Goal: Task Accomplishment & Management: Use online tool/utility

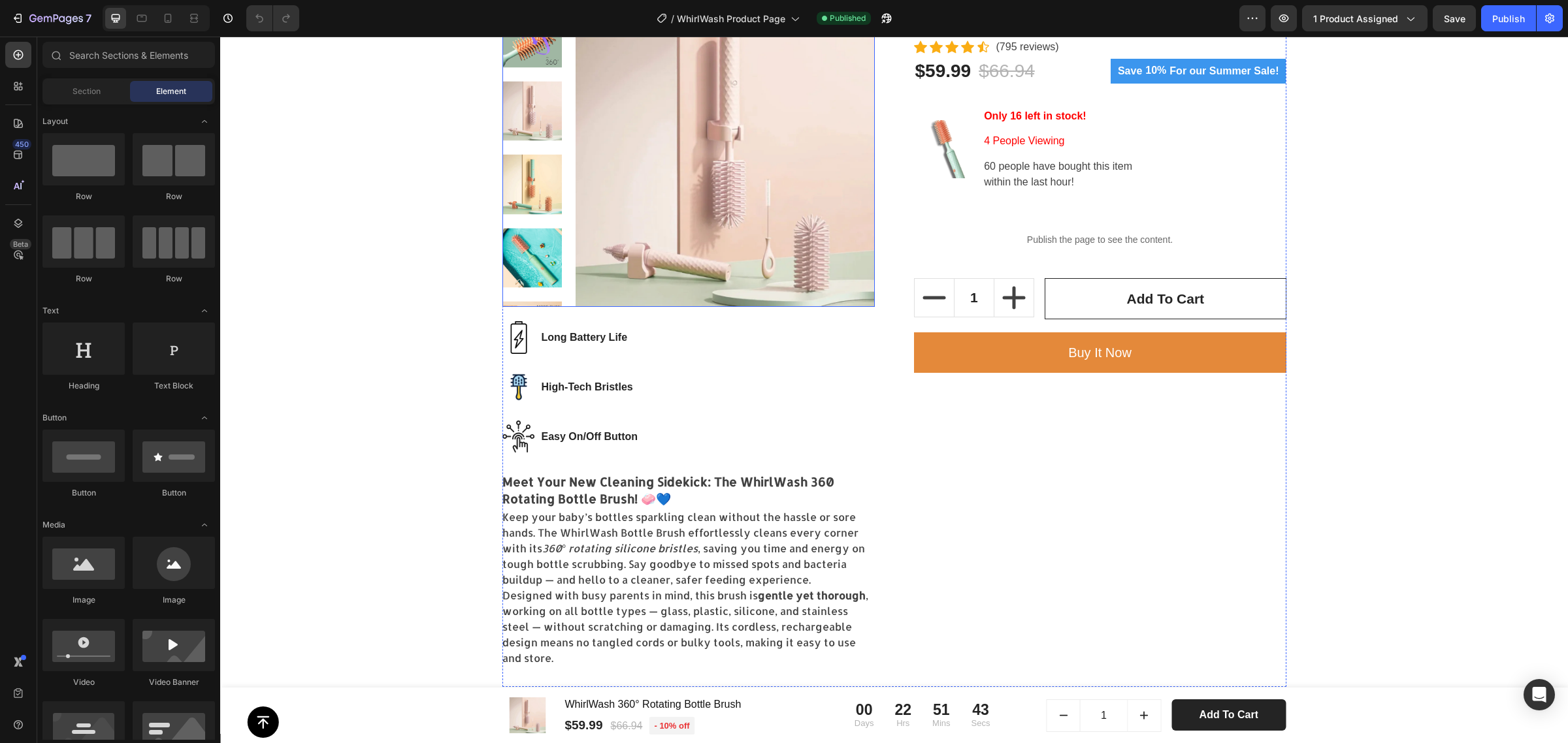
scroll to position [490, 0]
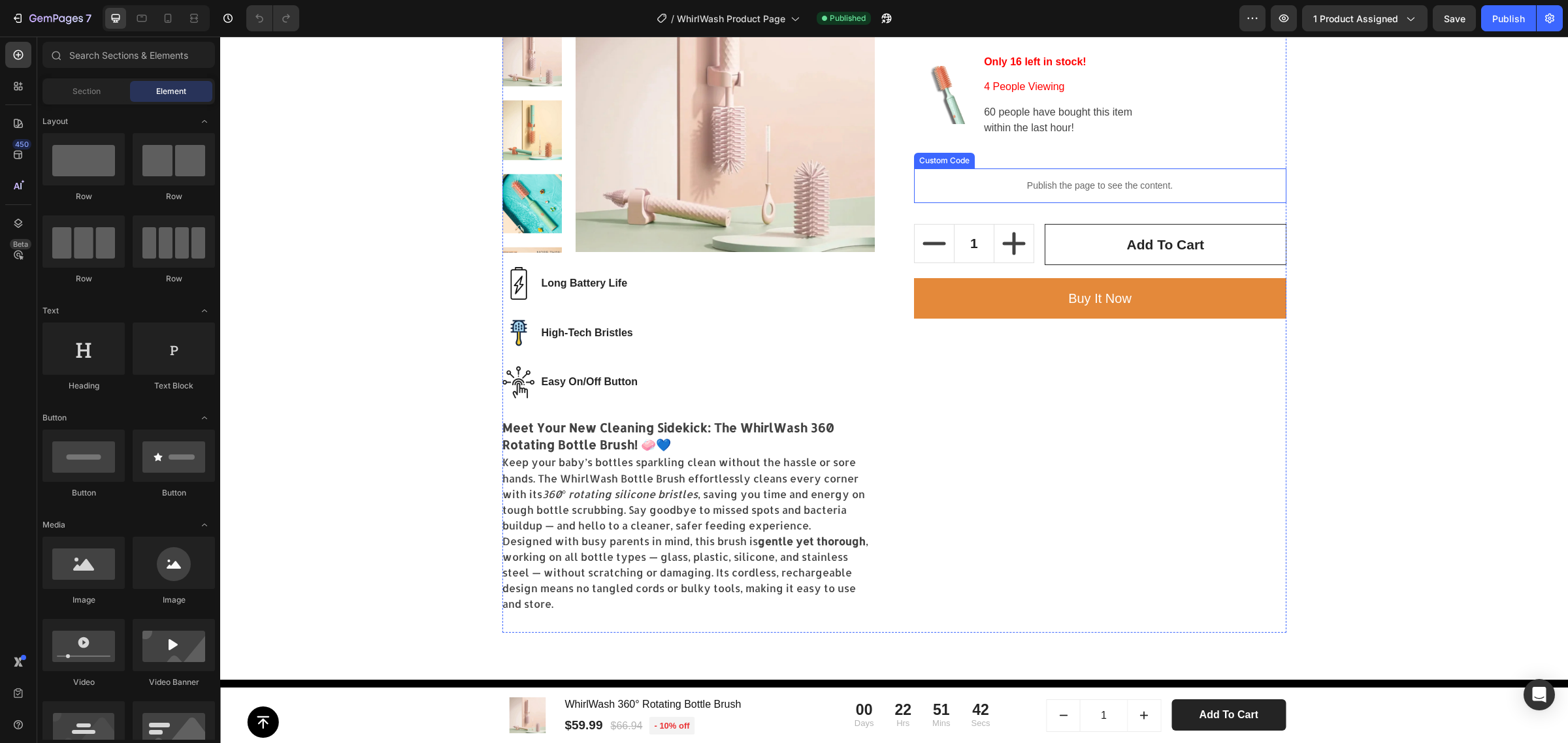
click at [1191, 190] on p "Publish the page to see the content." at bounding box center [1099, 186] width 373 height 14
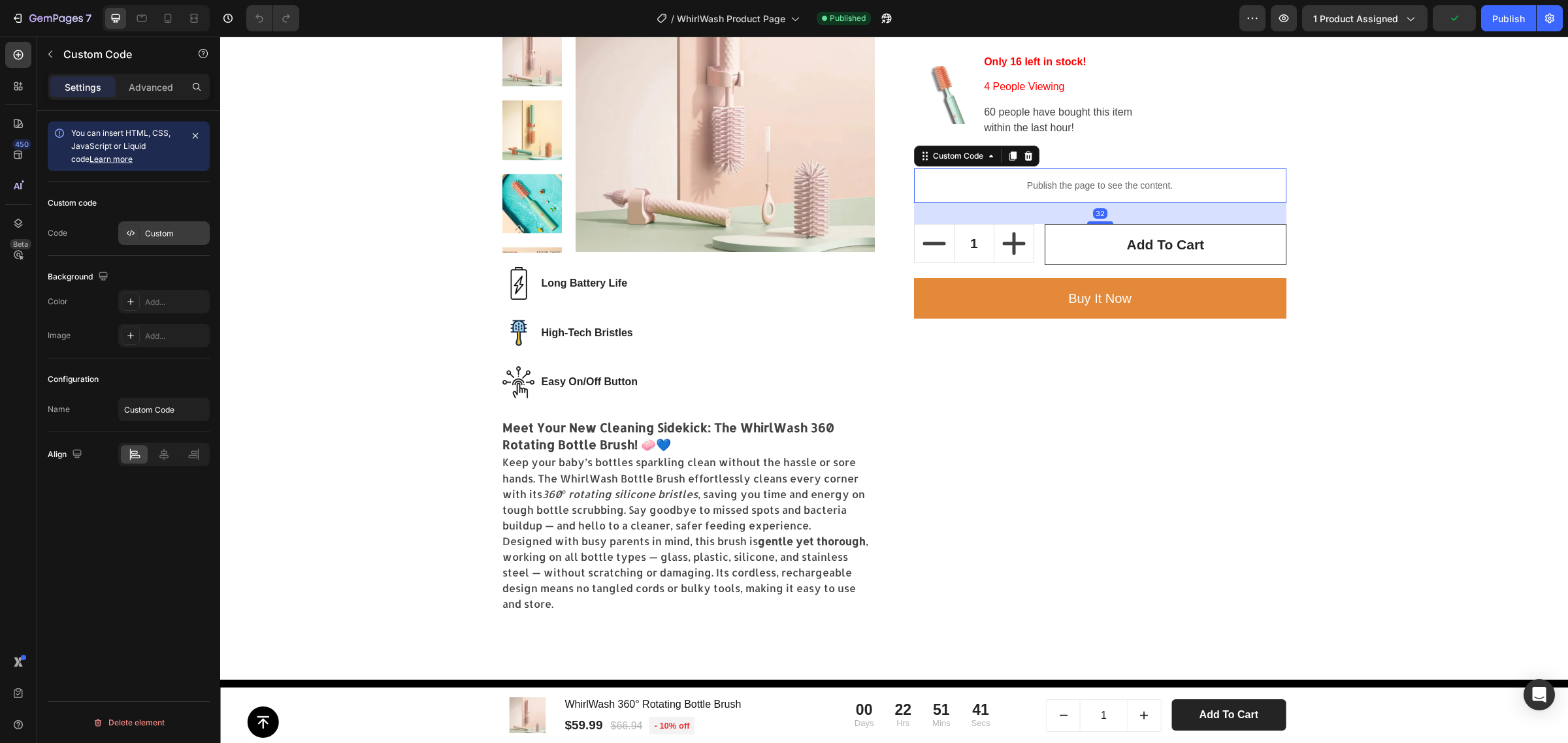
click at [171, 237] on div "Custom" at bounding box center [176, 234] width 61 height 12
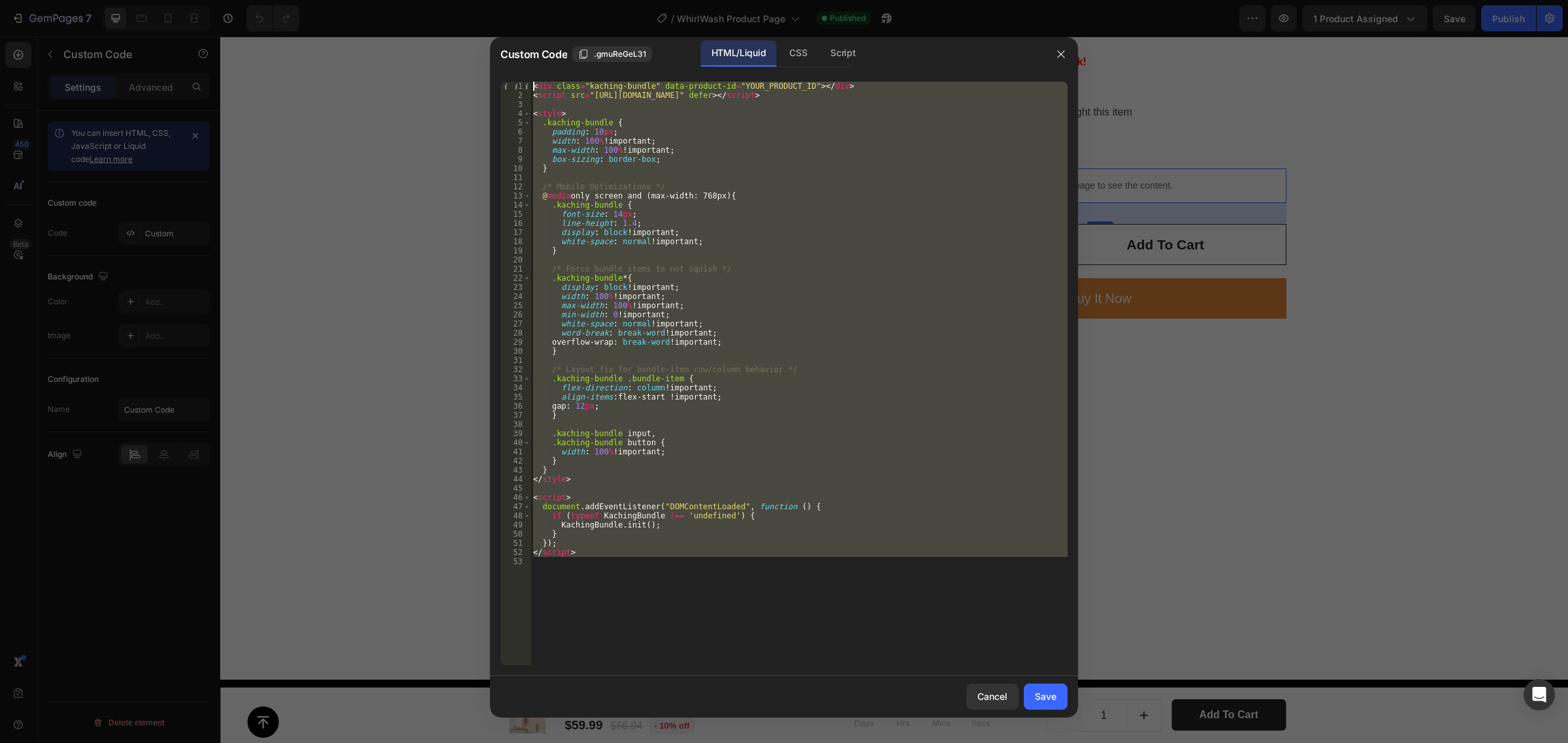
drag, startPoint x: 662, startPoint y: 564, endPoint x: 533, endPoint y: 83, distance: 498.0
click at [533, 83] on div "< div class = "kaching-bundle" data-product-id = "YOUR_PRODUCT_ID" > </ div > <…" at bounding box center [799, 383] width 537 height 603
type textarea "<div class="kaching-bundle" data-product-id="YOUR_PRODUCT_ID"></div> <script sr…"
click at [820, 49] on div "CSS" at bounding box center [843, 53] width 46 height 26
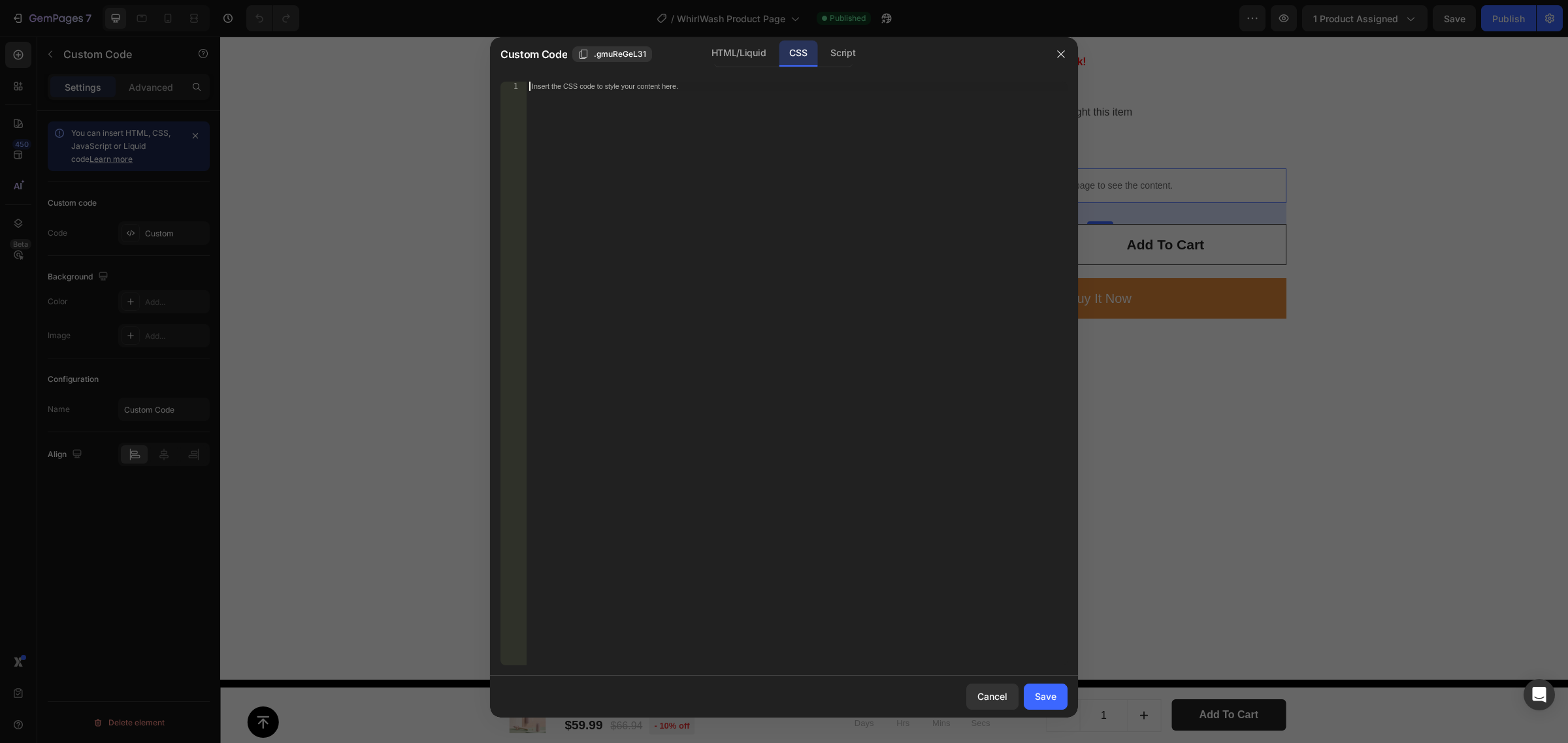
click at [733, 95] on div "Insert the CSS code to style your content here." at bounding box center [796, 383] width 541 height 603
click at [1043, 704] on button "Save" at bounding box center [1045, 697] width 44 height 26
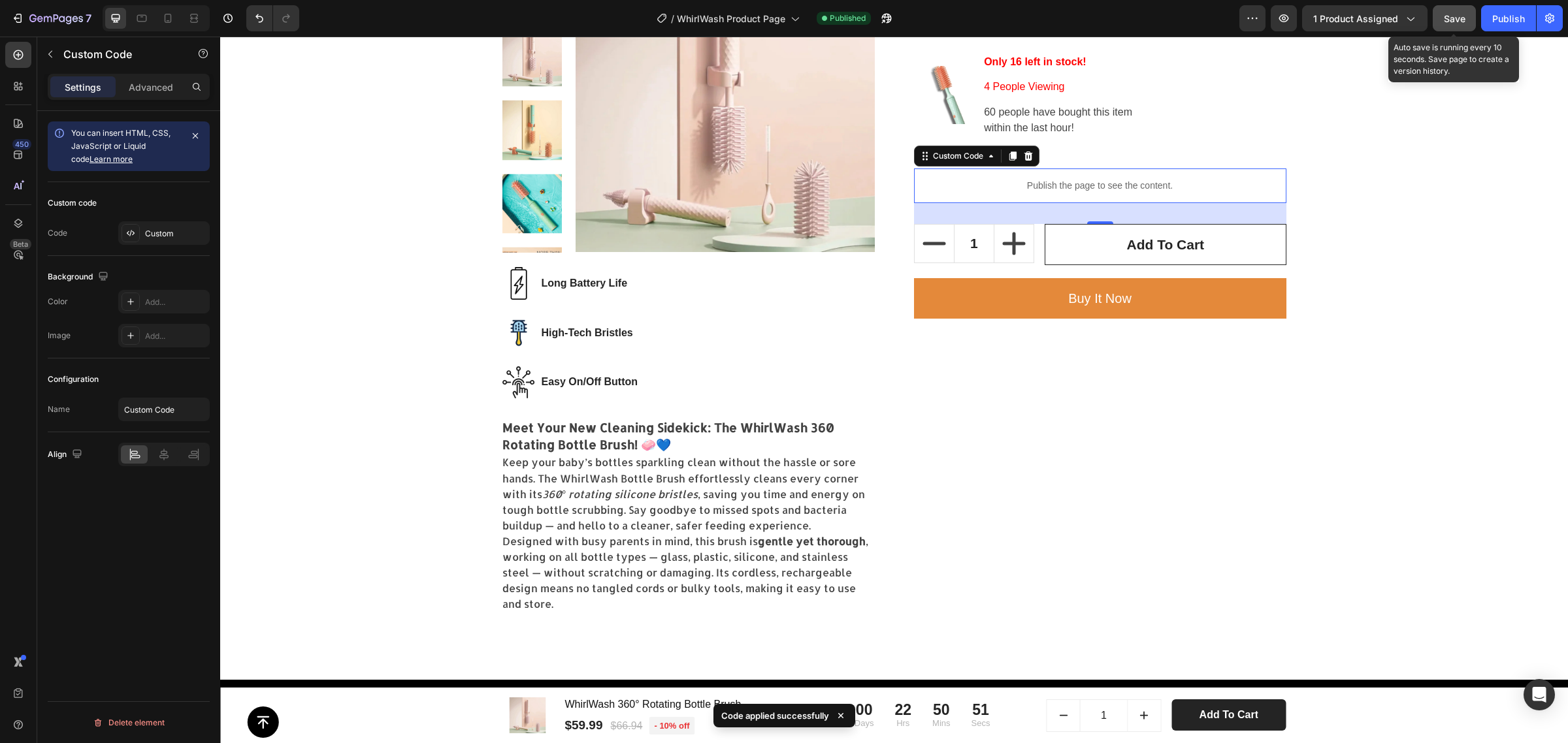
click at [1468, 20] on button "Save" at bounding box center [1454, 18] width 43 height 26
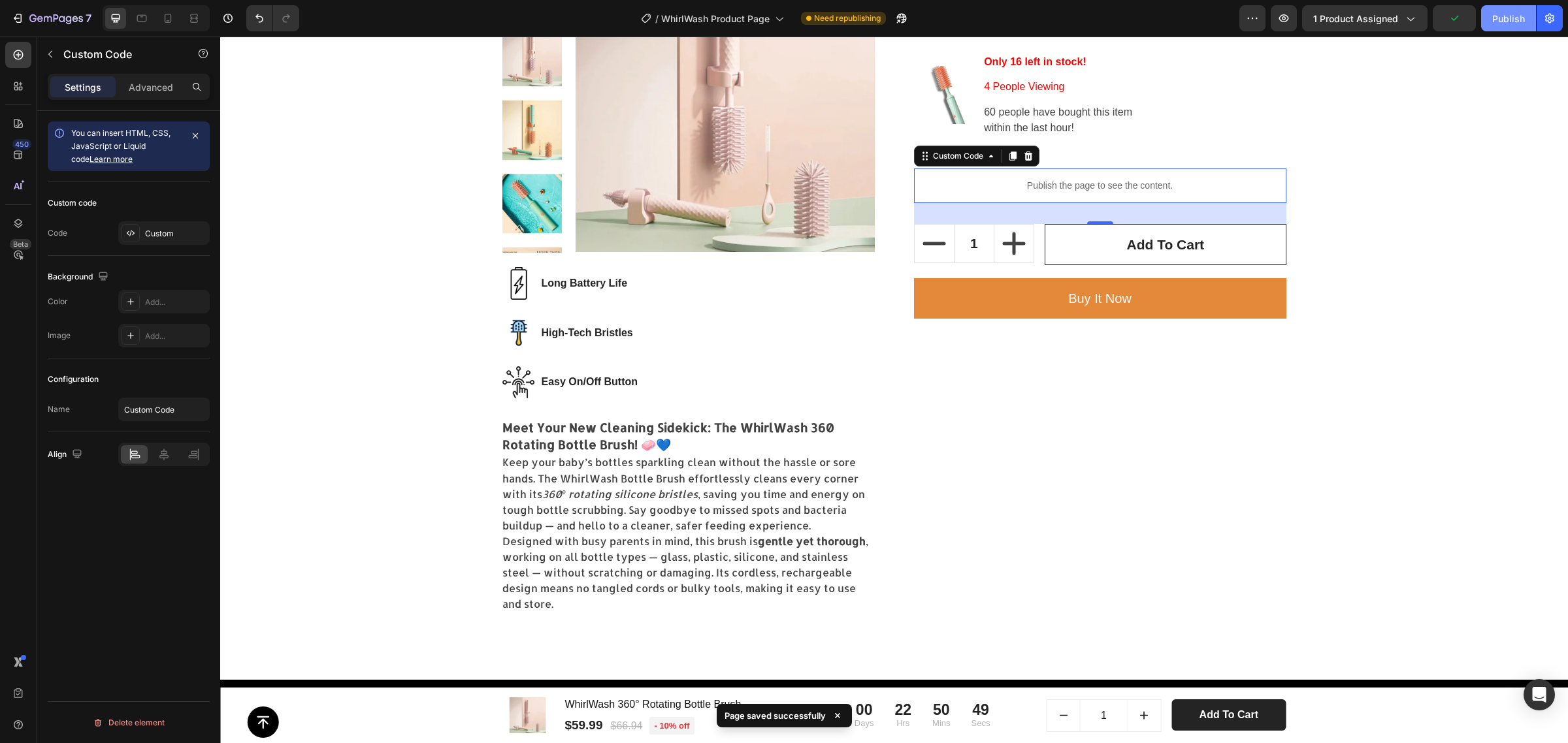
click at [1507, 21] on div "Publish" at bounding box center [1508, 18] width 32 height 14
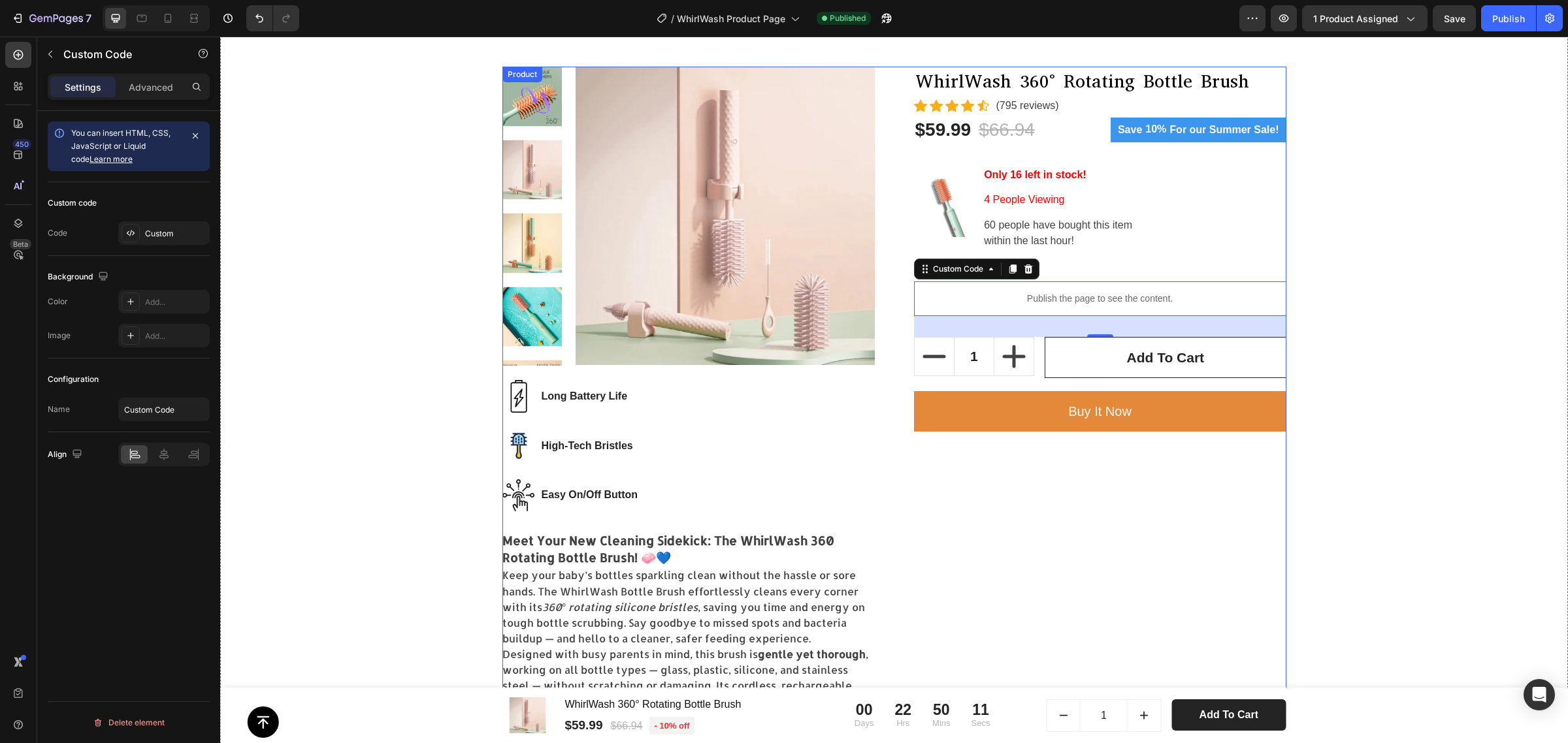
scroll to position [82, 0]
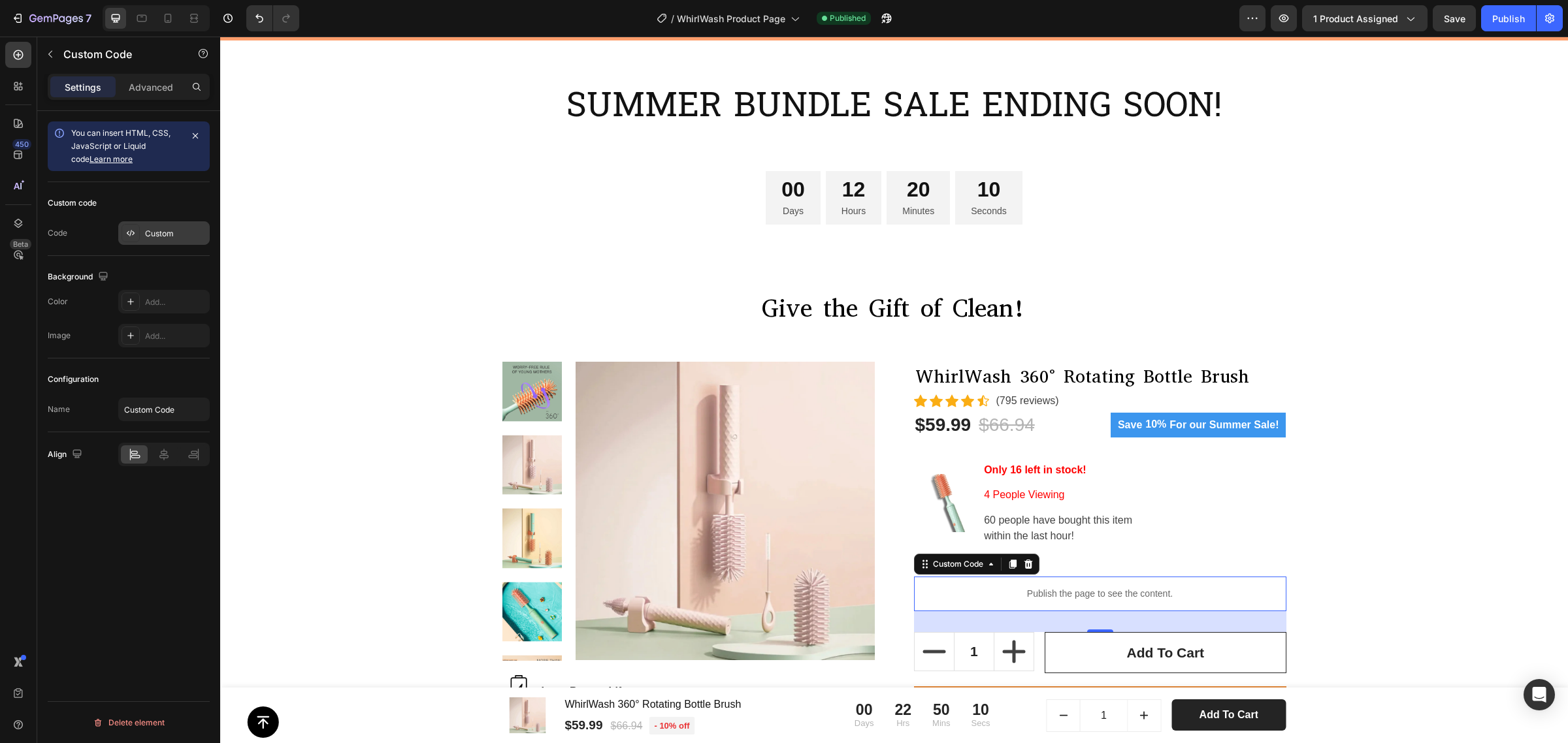
click at [167, 236] on div "Custom" at bounding box center [176, 234] width 61 height 12
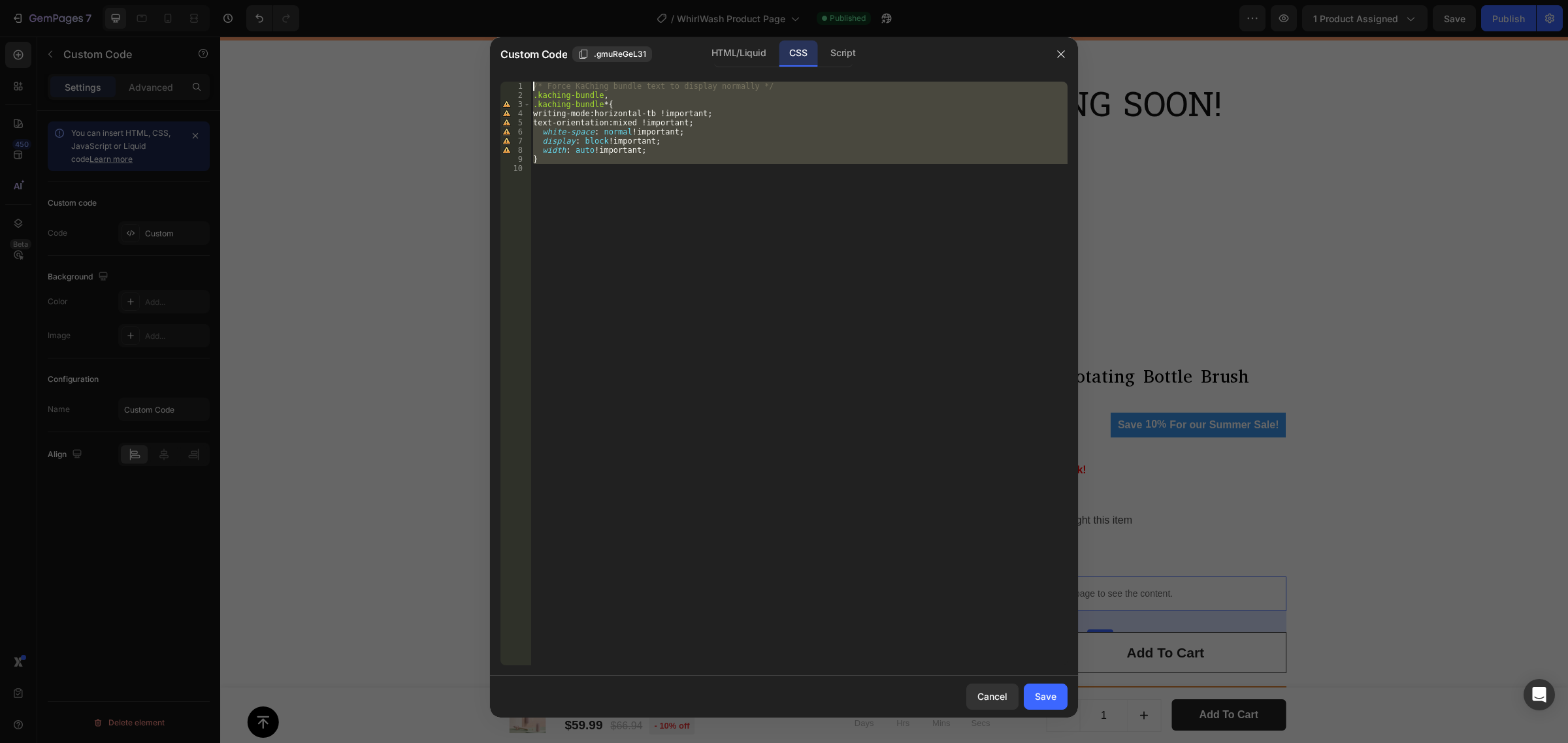
drag, startPoint x: 635, startPoint y: 173, endPoint x: 529, endPoint y: 82, distance: 139.7
click at [529, 82] on div "1 2 3 4 5 6 7 8 9 10 /* Force KaChing bundle text to display normally */ .kachi…" at bounding box center [784, 373] width 567 height 584
type textarea "/* Force KaChing bundle text to display normally */ .kaching-bundle,"
paste textarea
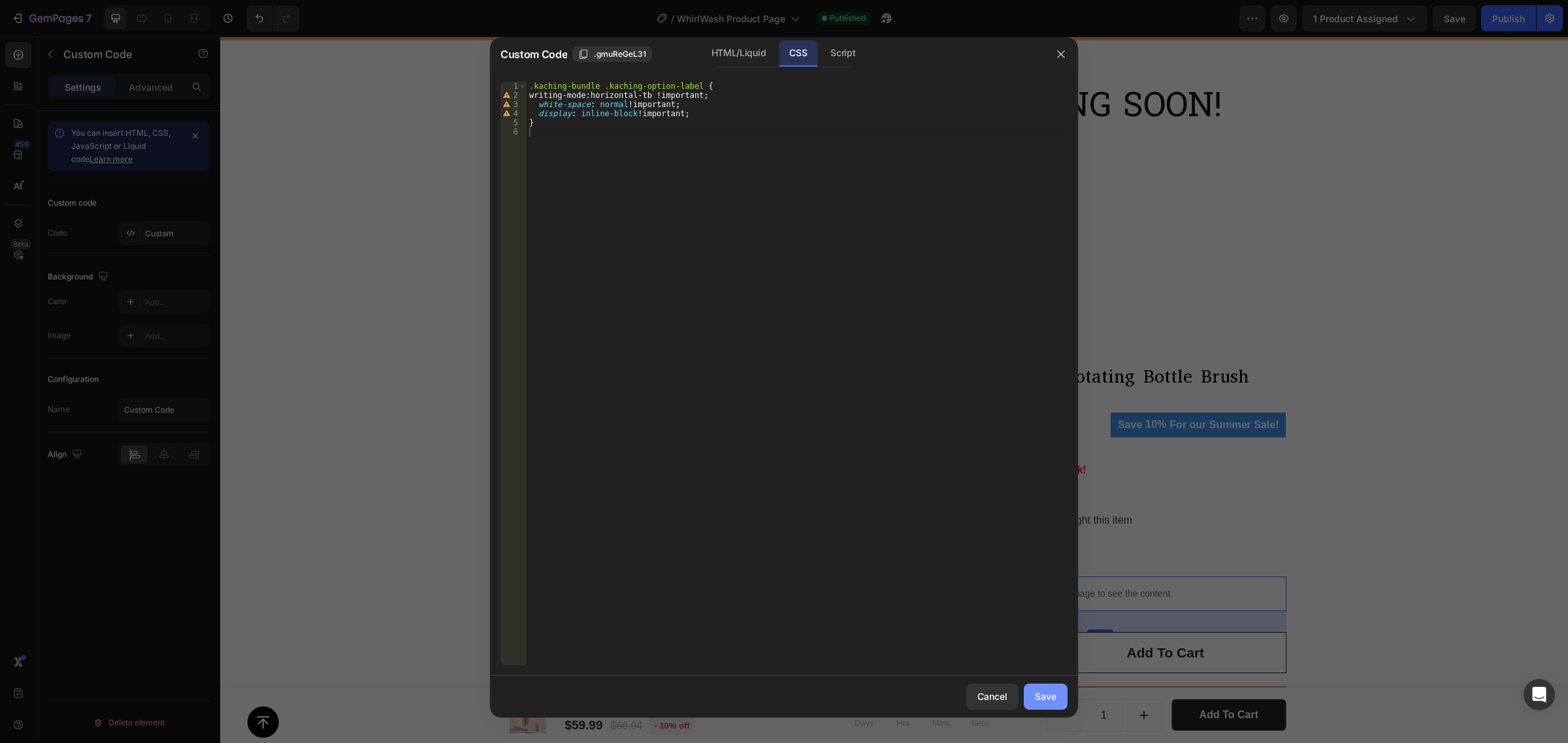
click at [1046, 694] on div "Save" at bounding box center [1045, 697] width 21 height 14
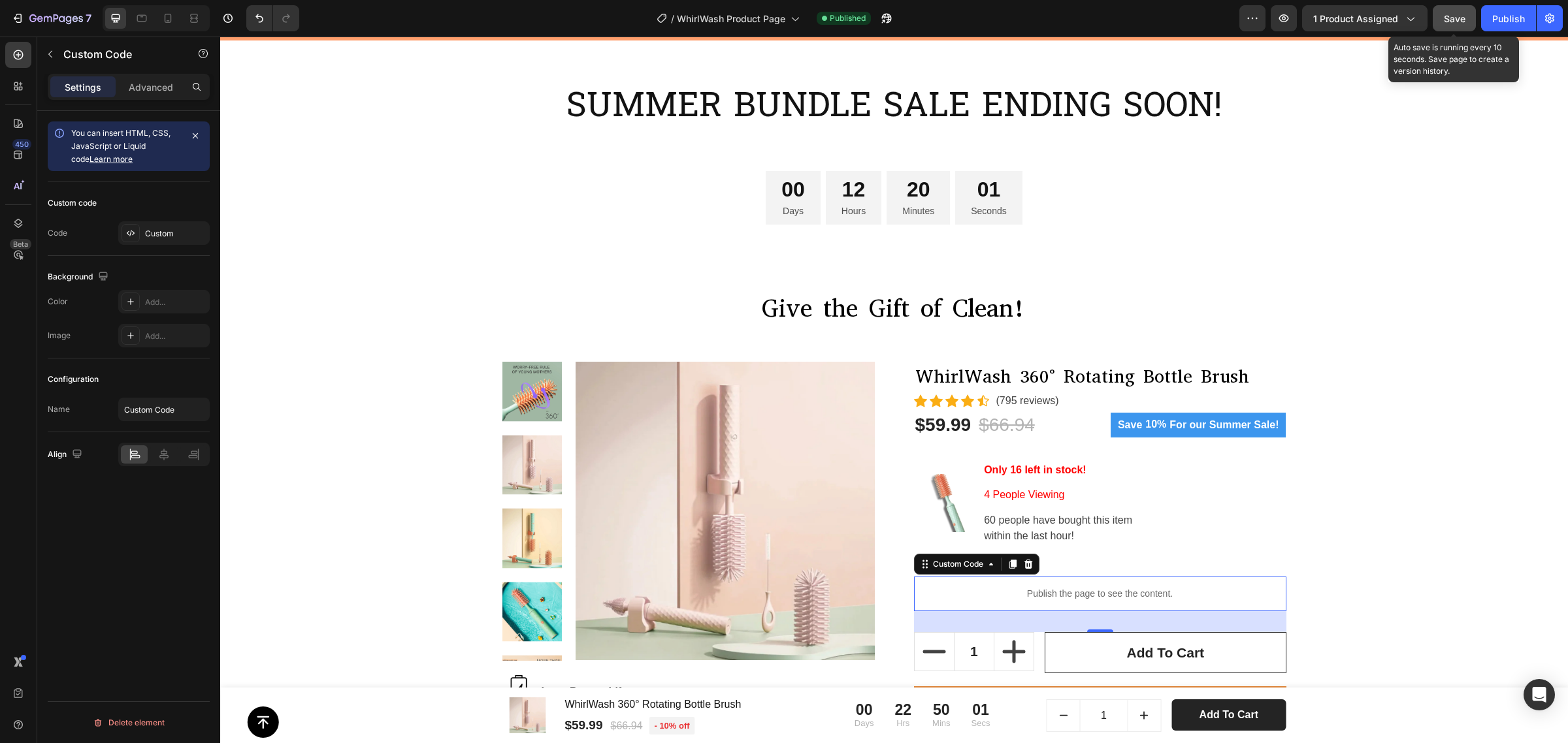
click at [1445, 17] on span "Save" at bounding box center [1454, 18] width 21 height 11
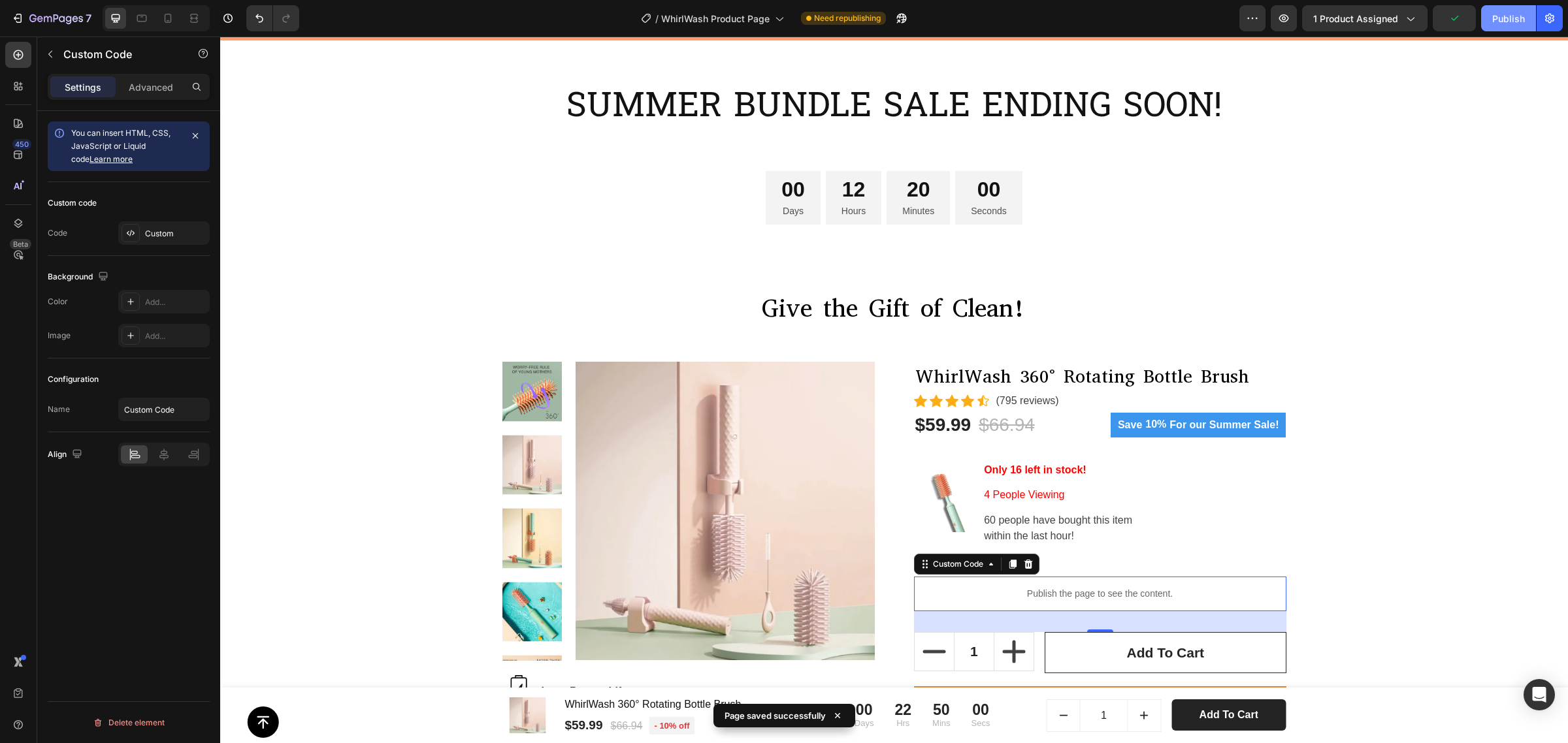
click at [1507, 18] on div "Publish" at bounding box center [1508, 18] width 32 height 14
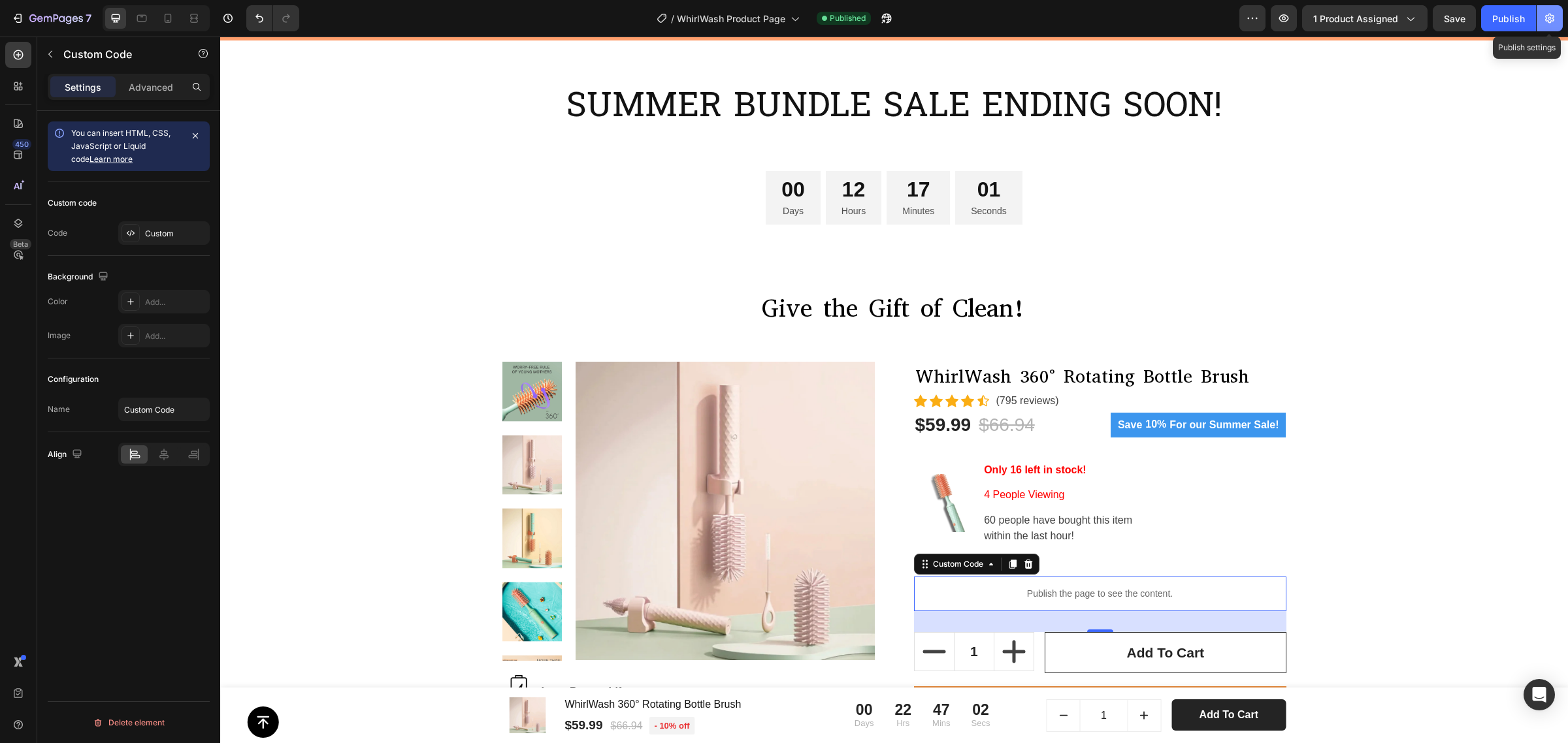
click at [1544, 10] on button "button" at bounding box center [1549, 18] width 26 height 26
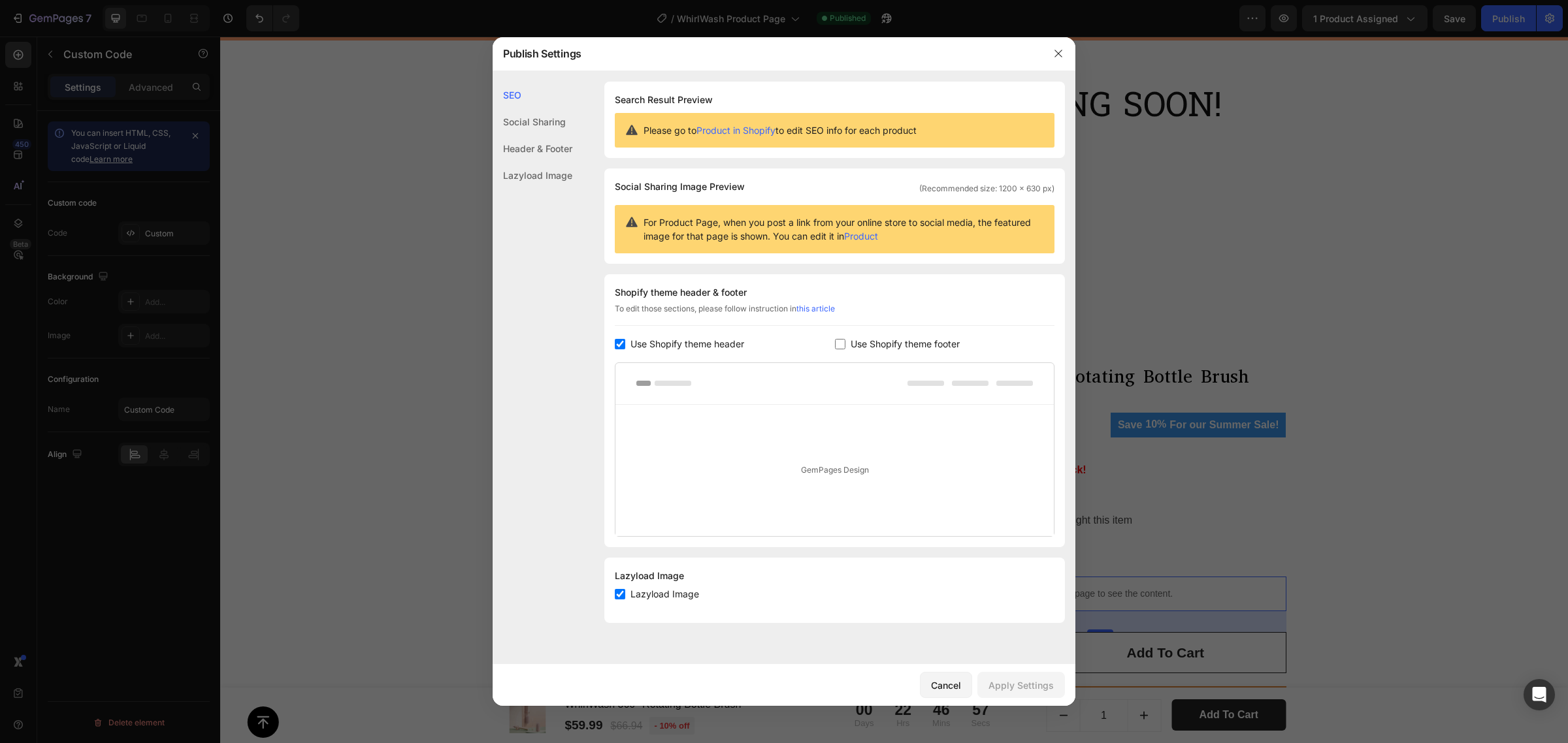
click at [390, 301] on div at bounding box center [784, 371] width 1568 height 743
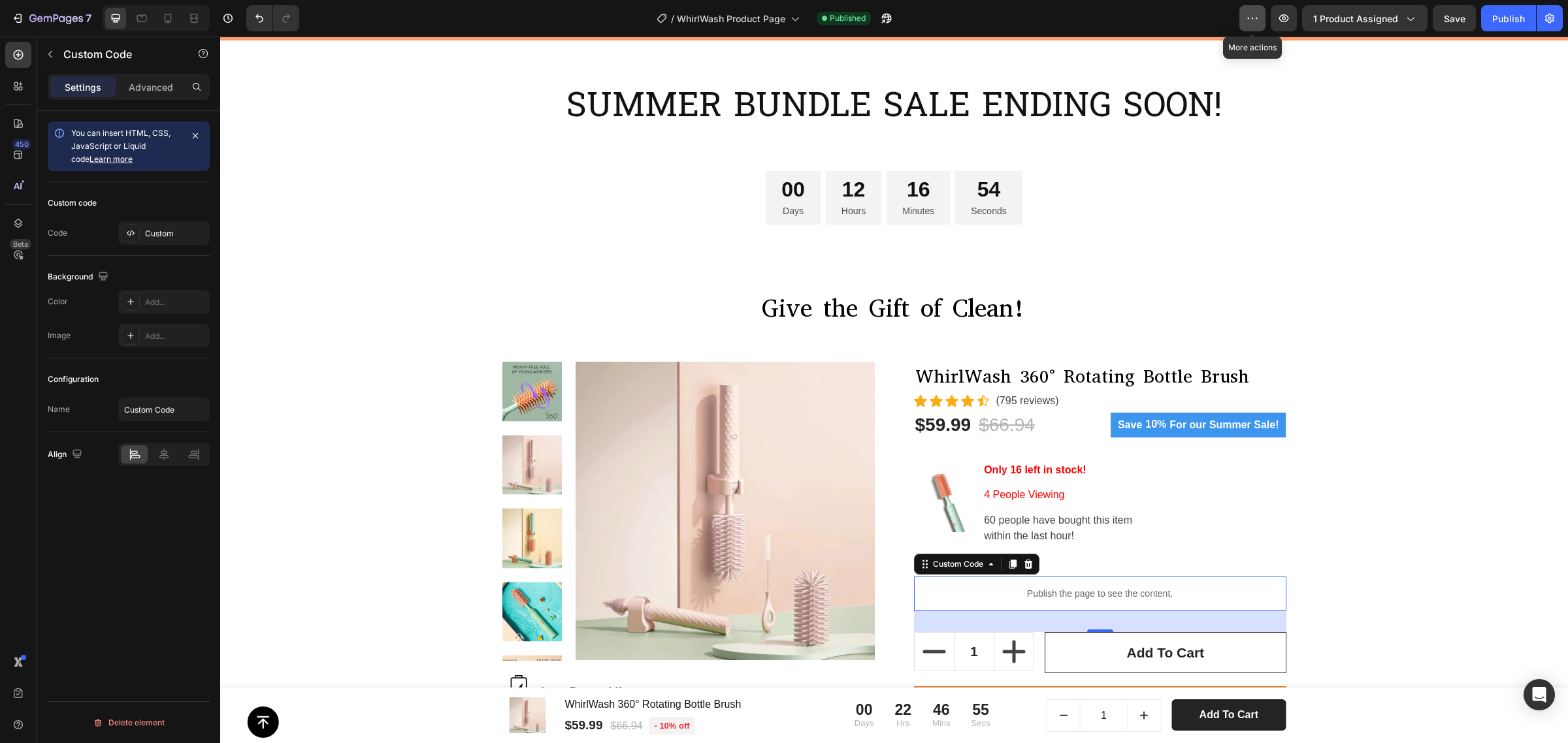
click at [1255, 18] on icon "button" at bounding box center [1256, 18] width 2 height 1
click at [60, 54] on button "button" at bounding box center [50, 54] width 21 height 21
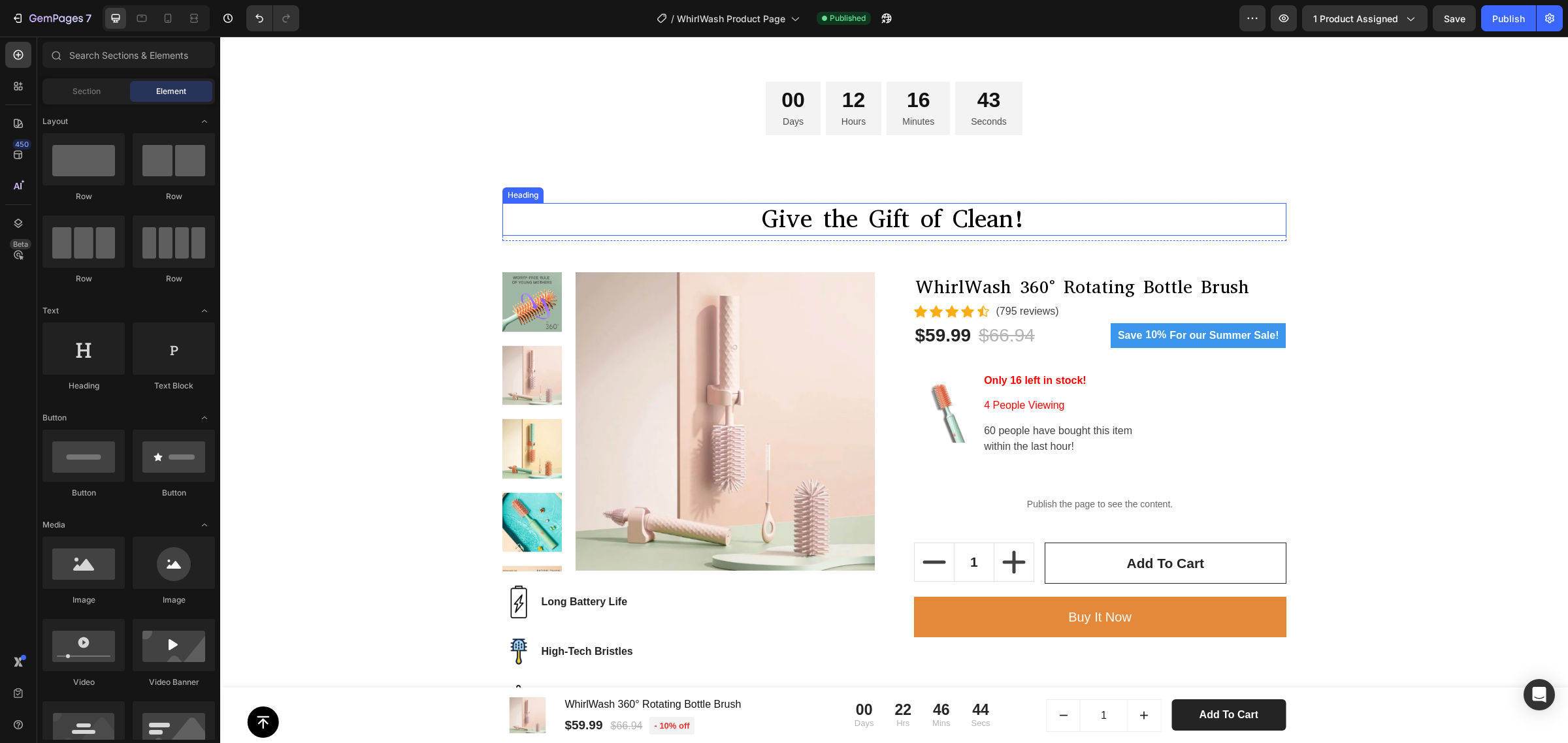
scroll to position [245, 0]
